Goal: Task Accomplishment & Management: Complete application form

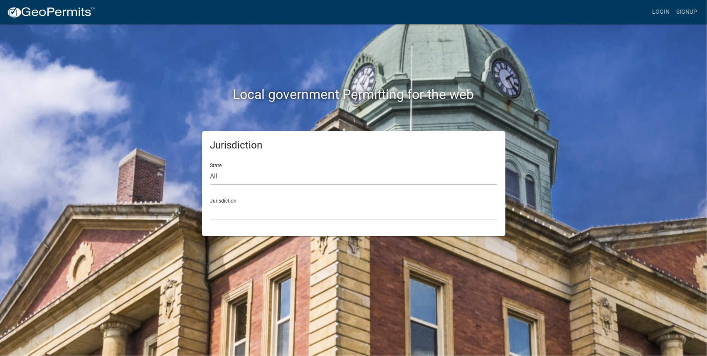
click at [227, 199] on div "Jurisdiction [GEOGRAPHIC_DATA], [US_STATE] [GEOGRAPHIC_DATA], [US_STATE][PERSON…" at bounding box center [353, 206] width 287 height 29
click at [234, 201] on div "Jurisdiction [GEOGRAPHIC_DATA], [US_STATE] [GEOGRAPHIC_DATA], [US_STATE][PERSON…" at bounding box center [353, 206] width 287 height 29
click at [217, 176] on select "All [US_STATE] [US_STATE] [US_STATE] [US_STATE] [US_STATE] [US_STATE] [US_STATE…" at bounding box center [353, 176] width 287 height 17
select select "[US_STATE]"
click at [210, 168] on select "All [US_STATE] [US_STATE] [US_STATE] [US_STATE] [US_STATE] [US_STATE] [US_STATE…" at bounding box center [353, 176] width 287 height 17
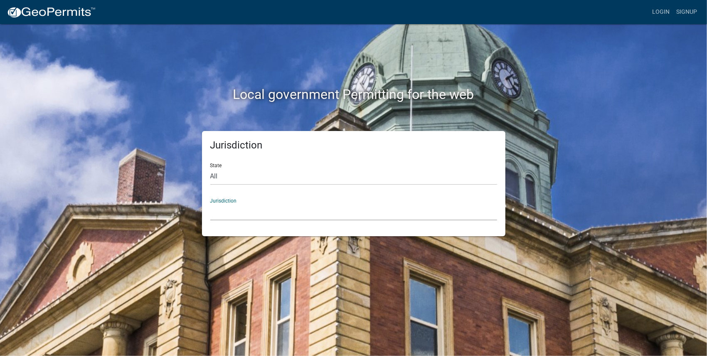
drag, startPoint x: 225, startPoint y: 209, endPoint x: 226, endPoint y: 203, distance: 6.8
click at [226, 204] on select "[GEOGRAPHIC_DATA], [US_STATE] [GEOGRAPHIC_DATA], [US_STATE] [GEOGRAPHIC_DATA], …" at bounding box center [353, 211] width 287 height 17
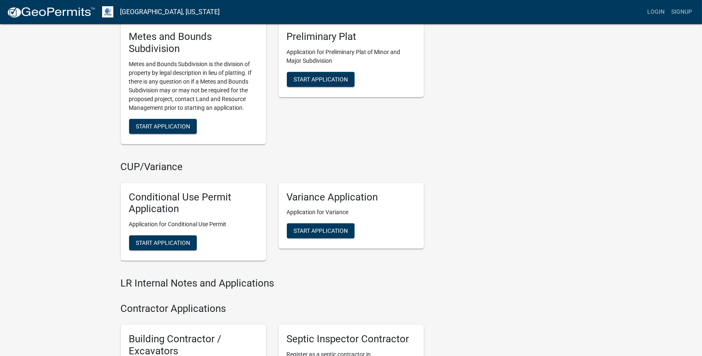
scroll to position [670, 0]
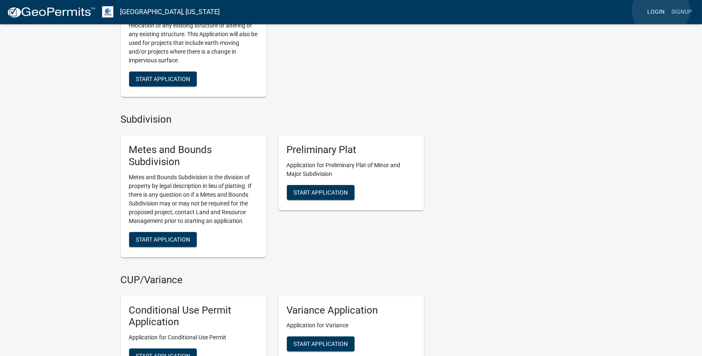
click at [661, 10] on link "Login" at bounding box center [656, 12] width 24 height 16
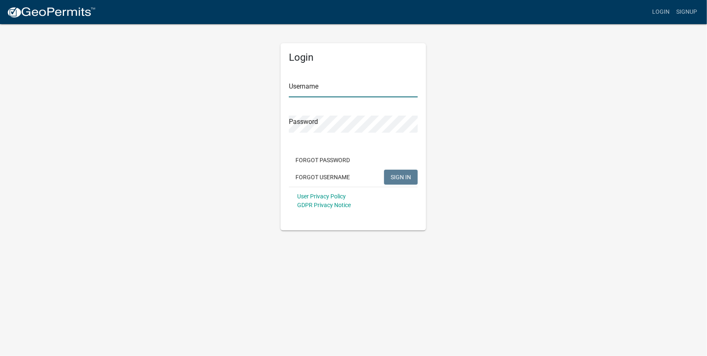
type input "LKidrow"
click at [393, 176] on span "SIGN IN" at bounding box center [401, 176] width 20 height 7
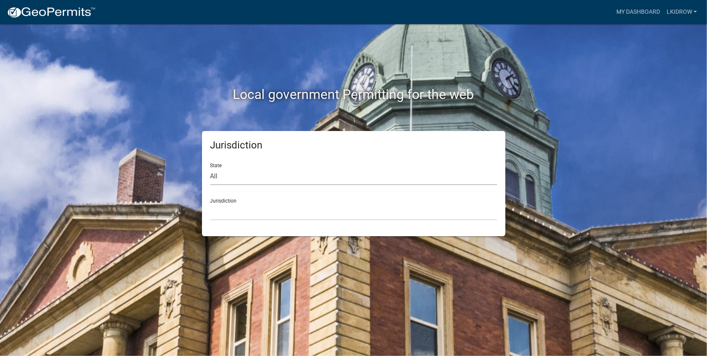
click at [235, 172] on select "All [US_STATE] [US_STATE] [US_STATE] [US_STATE] [US_STATE] [US_STATE] [US_STATE…" at bounding box center [353, 176] width 287 height 17
select select "[US_STATE]"
click at [210, 168] on select "All [US_STATE] [US_STATE] [US_STATE] [US_STATE] [US_STATE] [US_STATE] [US_STATE…" at bounding box center [353, 176] width 287 height 17
click at [243, 214] on select "[GEOGRAPHIC_DATA], [US_STATE] [GEOGRAPHIC_DATA], [US_STATE] [GEOGRAPHIC_DATA], …" at bounding box center [353, 211] width 287 height 17
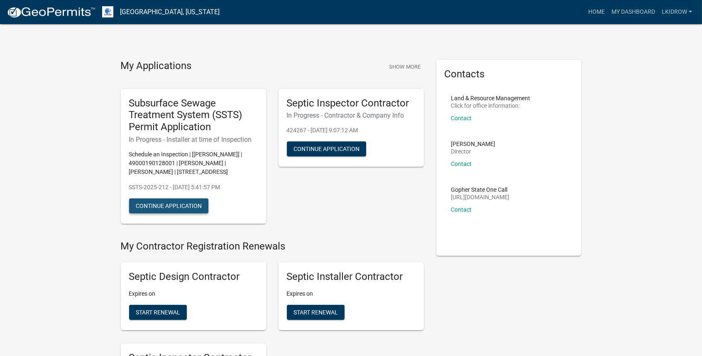
click at [155, 203] on button "Continue Application" at bounding box center [168, 205] width 79 height 15
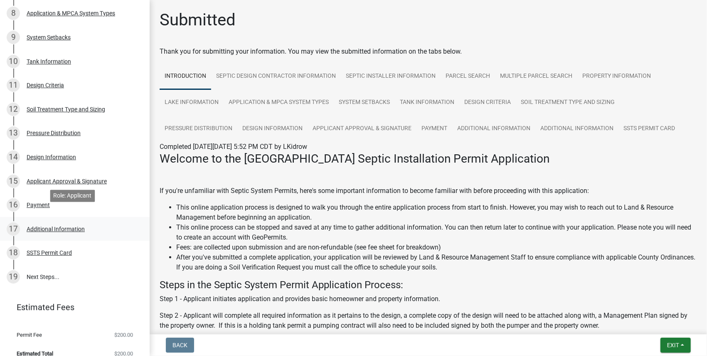
scroll to position [332, 0]
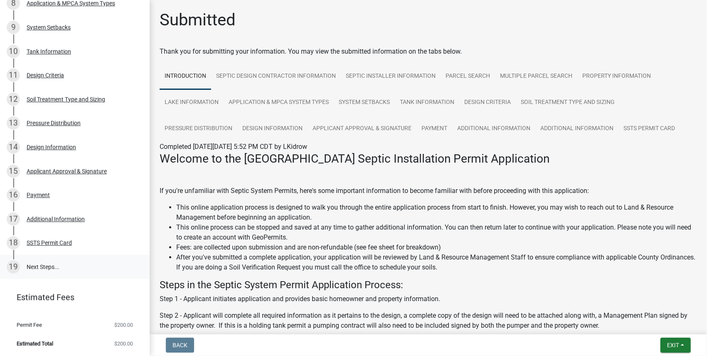
click at [32, 264] on link "19 Next Steps..." at bounding box center [75, 267] width 150 height 24
click at [502, 125] on link "Additional Information" at bounding box center [493, 128] width 83 height 27
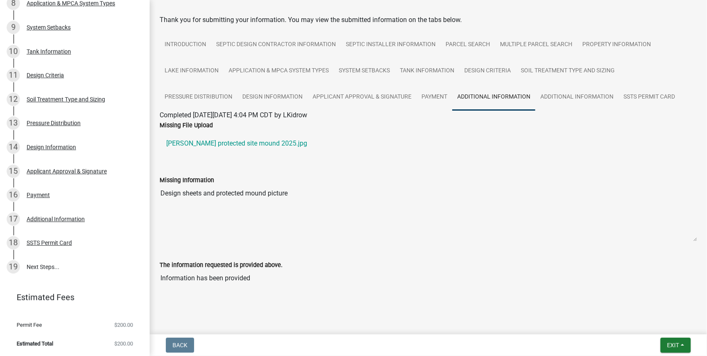
scroll to position [36, 0]
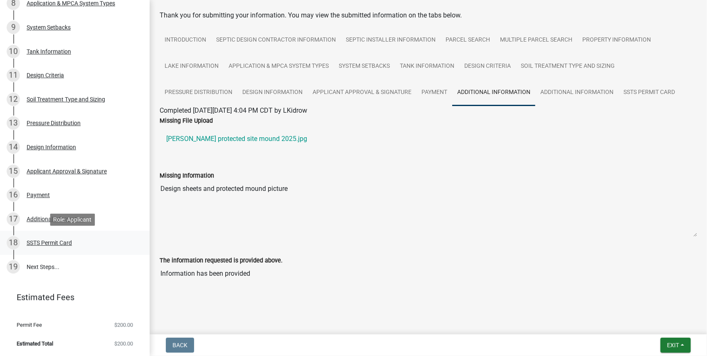
click at [52, 240] on div "SSTS Permit Card" at bounding box center [49, 243] width 45 height 6
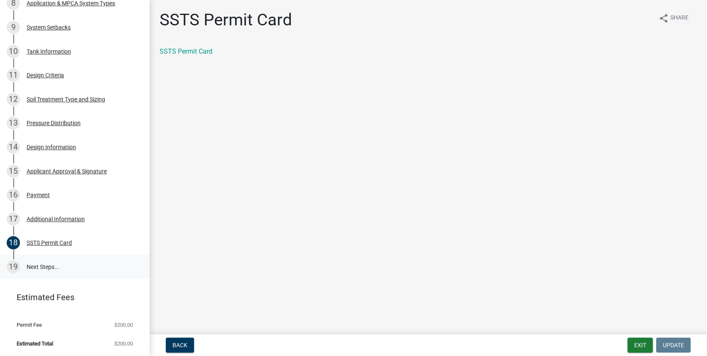
click at [26, 264] on link "19 Next Steps..." at bounding box center [75, 267] width 150 height 24
click at [17, 264] on div "19" at bounding box center [13, 266] width 13 height 13
click at [46, 263] on link "19 Next Steps..." at bounding box center [75, 267] width 150 height 24
click at [47, 264] on link "19 Next Steps..." at bounding box center [75, 267] width 150 height 24
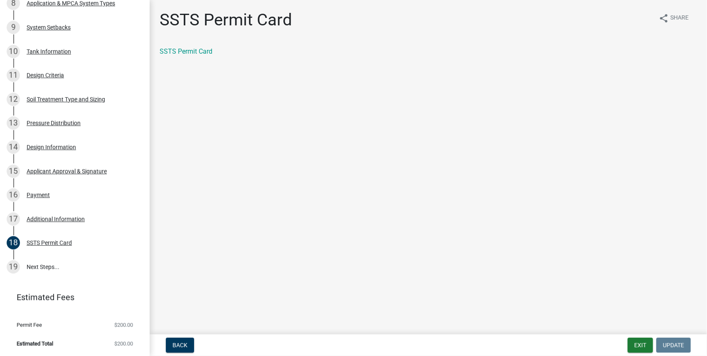
click at [323, 207] on main "SSTS Permit Card share Share SSTS Permit Card" at bounding box center [428, 165] width 557 height 331
click at [203, 49] on link "SSTS Permit Card" at bounding box center [186, 51] width 53 height 8
